Goal: Entertainment & Leisure: Browse casually

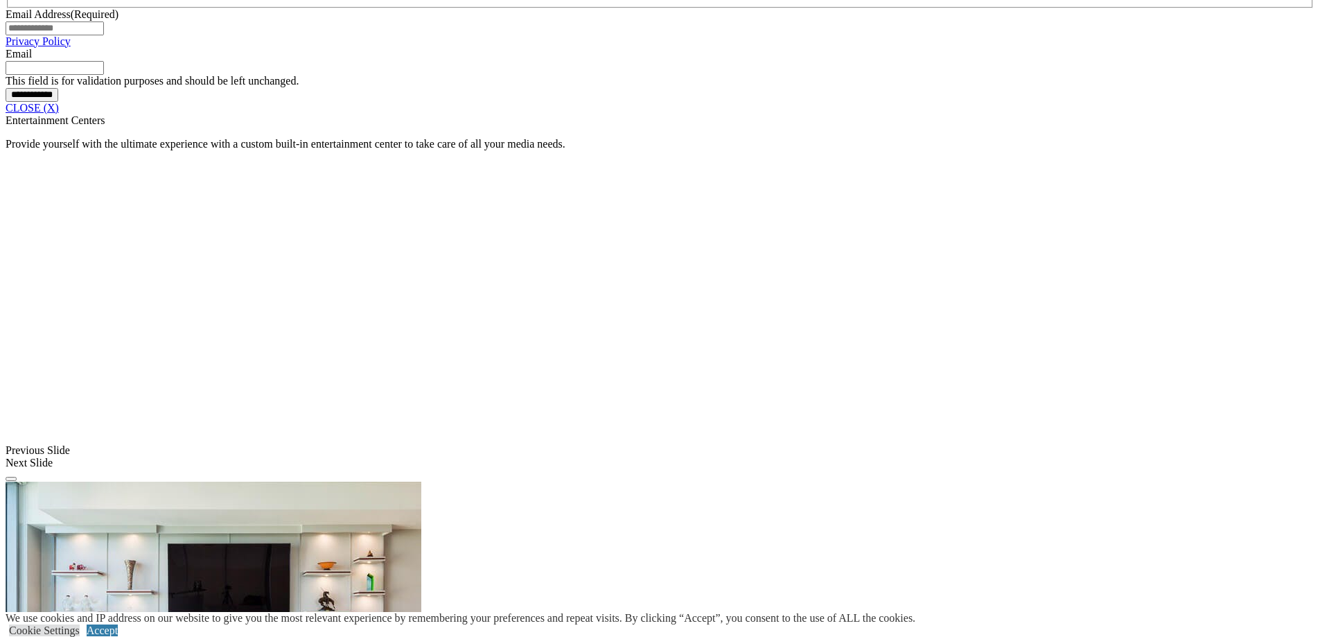
scroll to position [1178, 0]
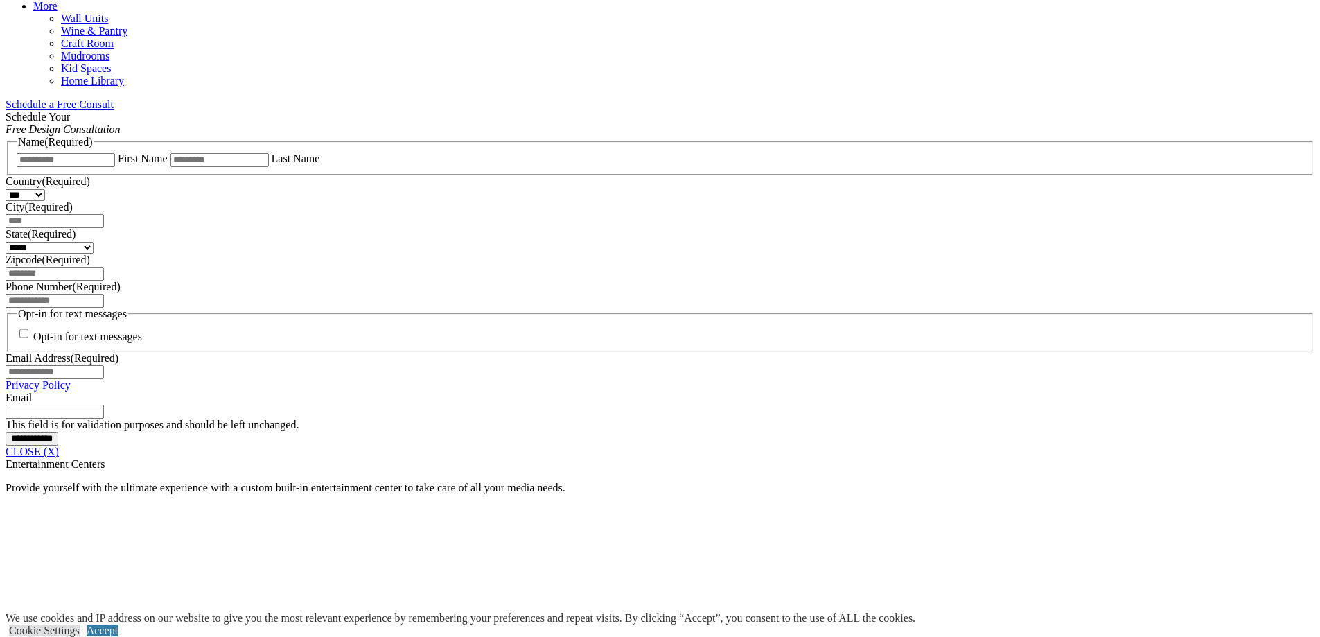
scroll to position [831, 0]
